Goal: Task Accomplishment & Management: Complete application form

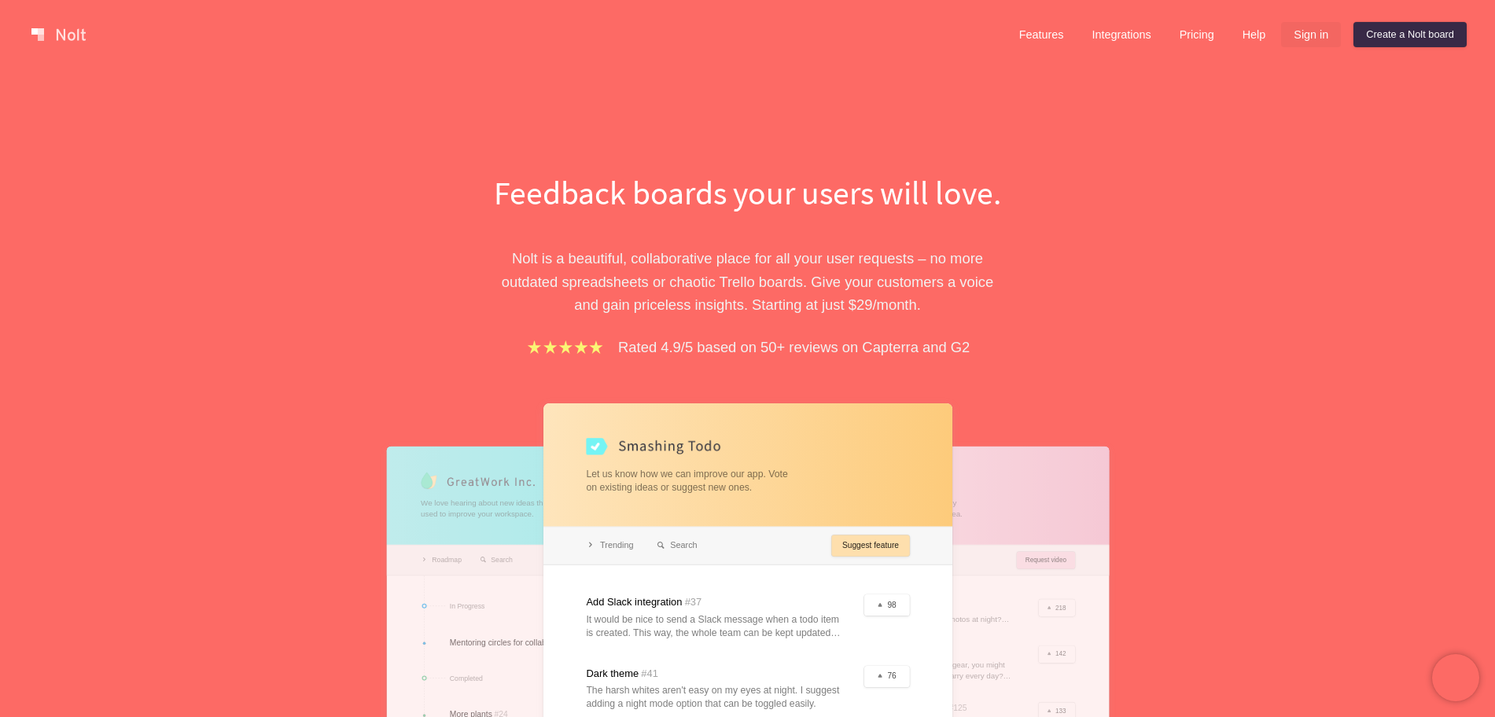
click at [1306, 28] on link "Sign in" at bounding box center [1311, 34] width 60 height 25
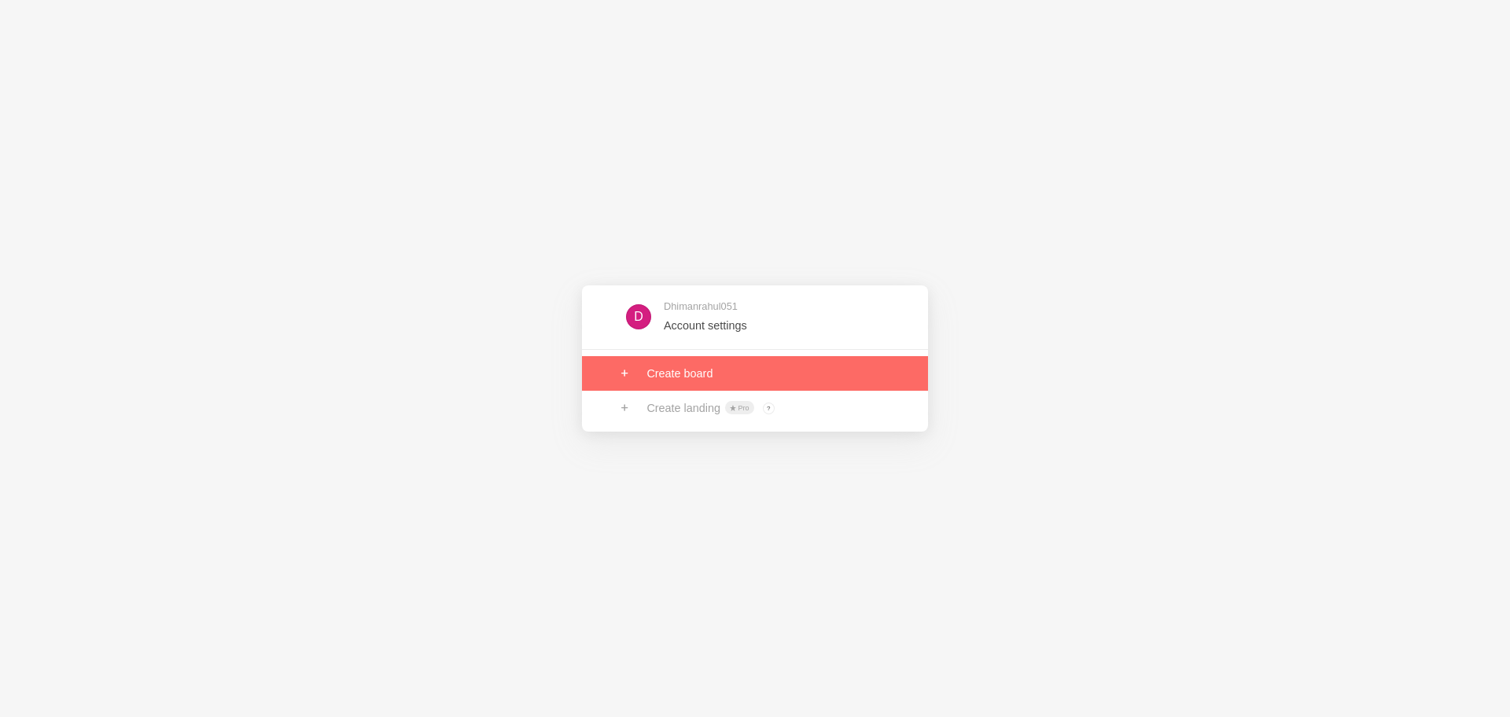
click at [689, 372] on link at bounding box center [755, 373] width 346 height 35
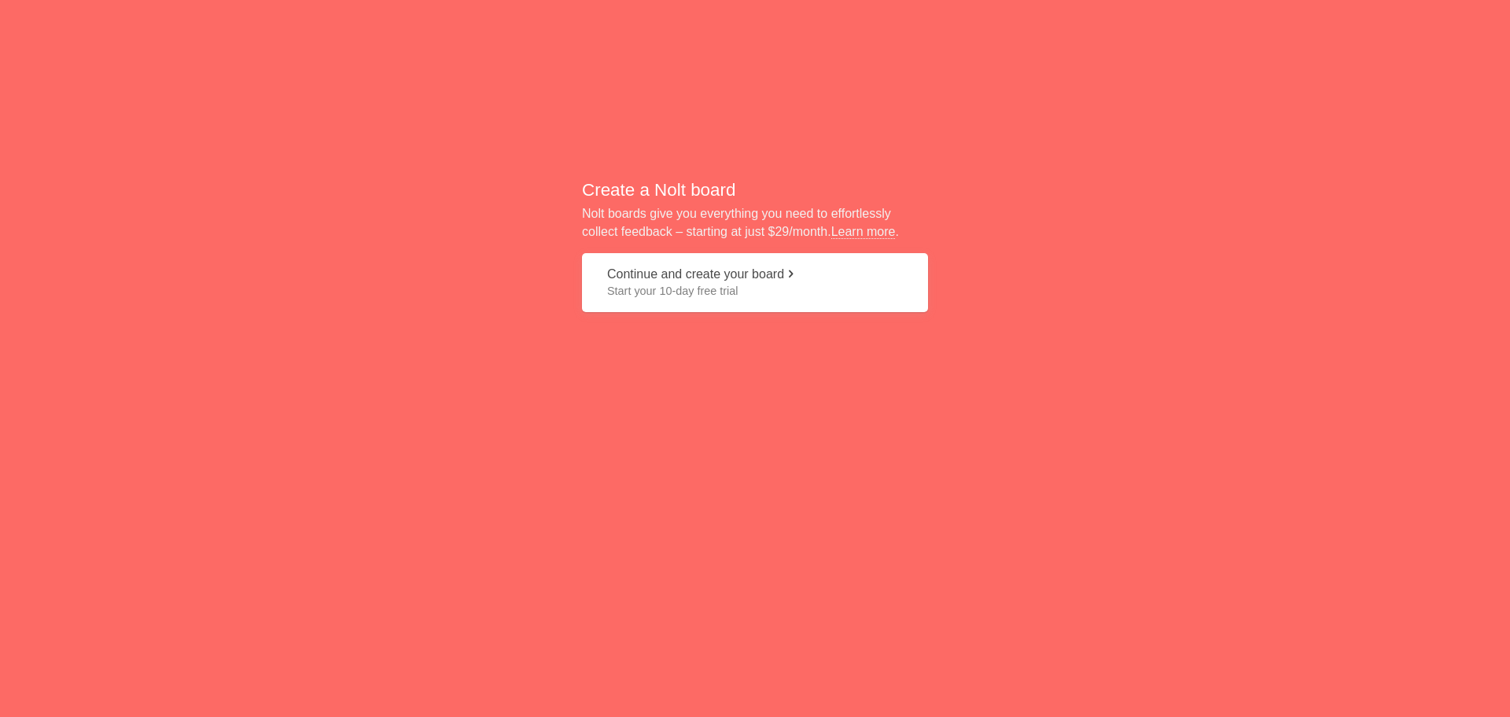
click at [758, 290] on span "Start your 10-day free trial" at bounding box center [755, 291] width 296 height 16
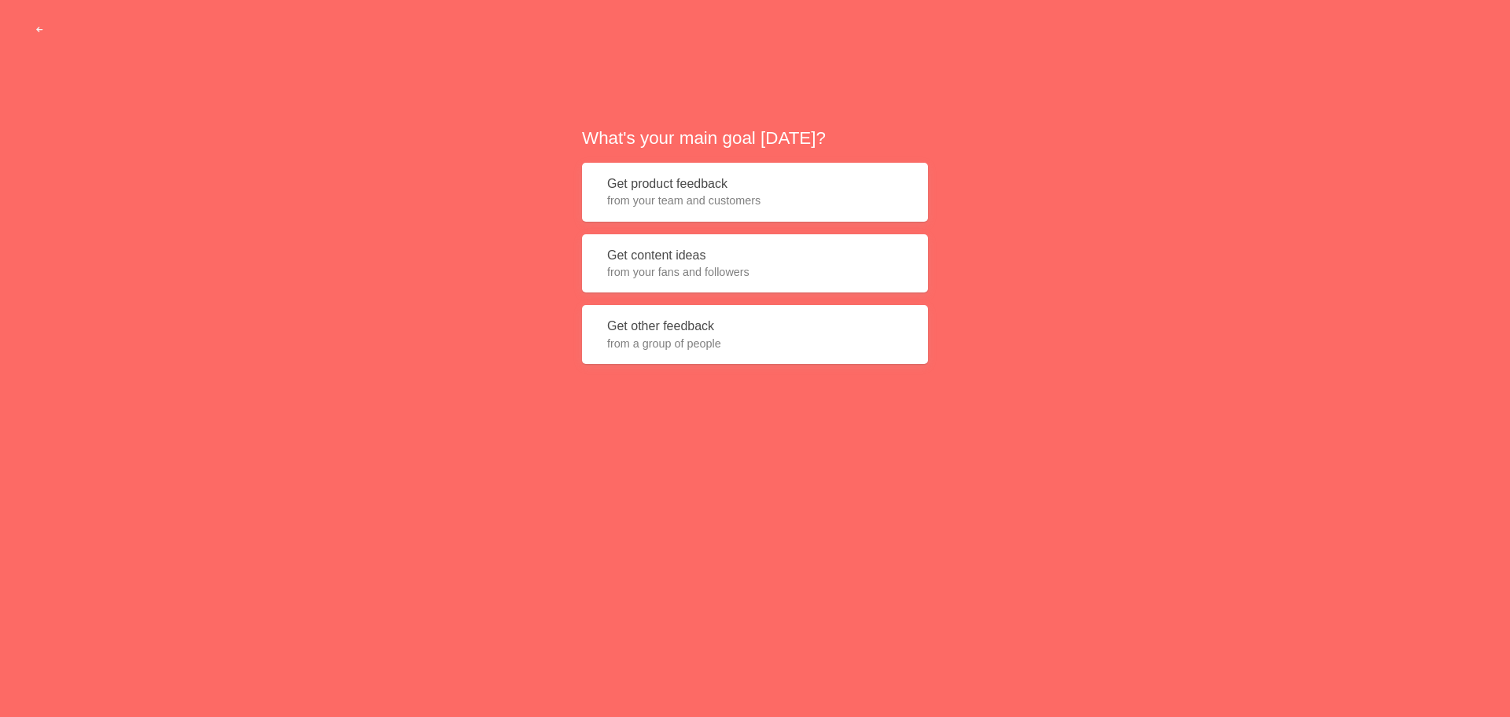
click at [734, 210] on button "Get product feedback from your team and customers" at bounding box center [755, 192] width 346 height 59
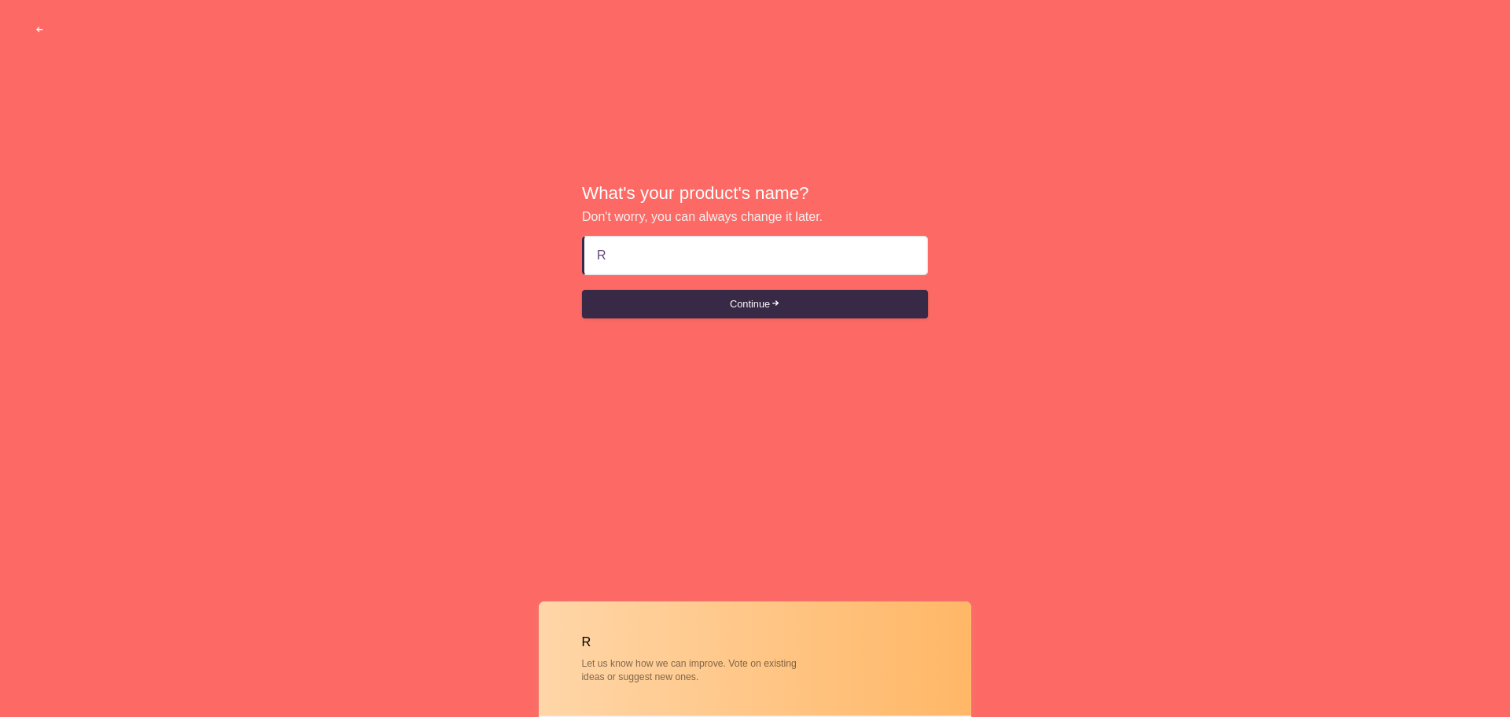
type input "RD"
click at [735, 310] on button "Continue" at bounding box center [755, 304] width 346 height 28
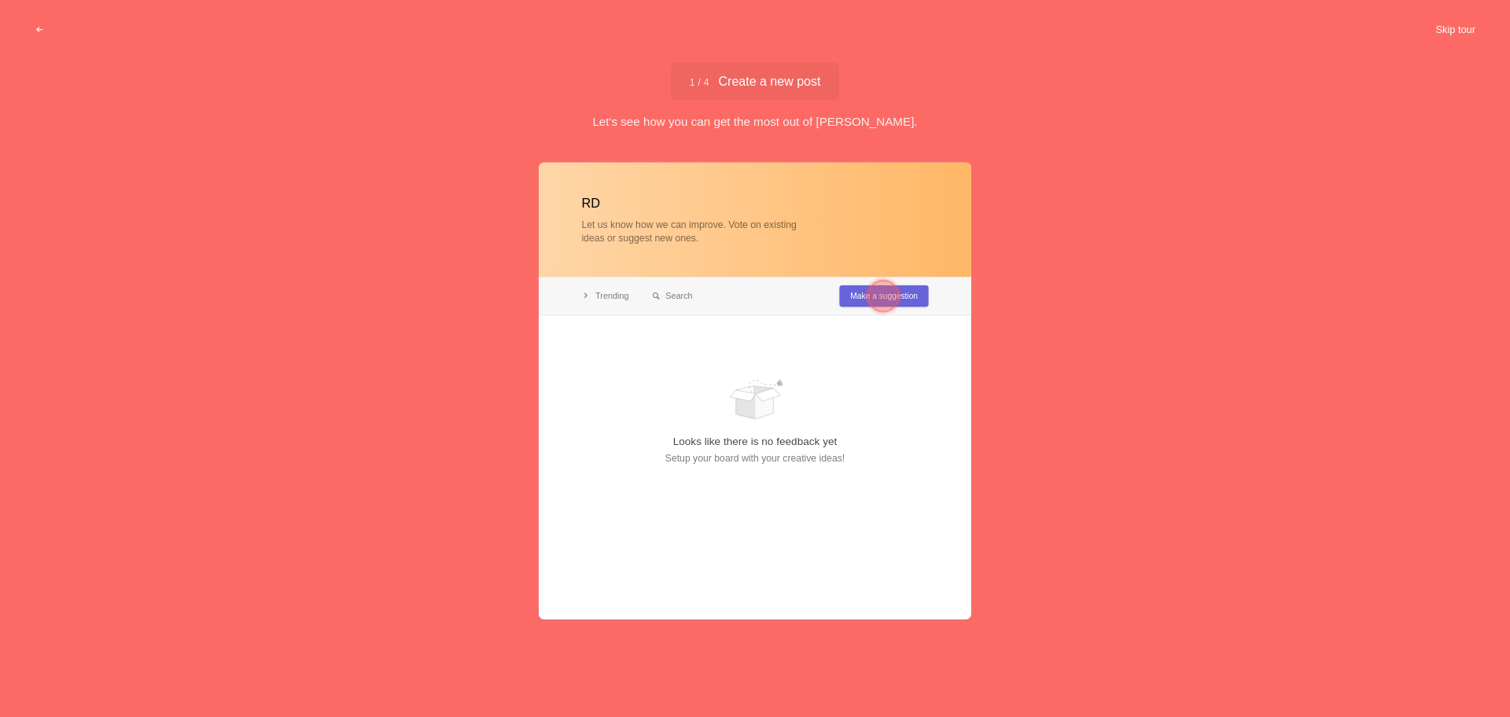
click at [1437, 24] on button "Skip tour" at bounding box center [1455, 30] width 78 height 28
